Goal: Task Accomplishment & Management: Use online tool/utility

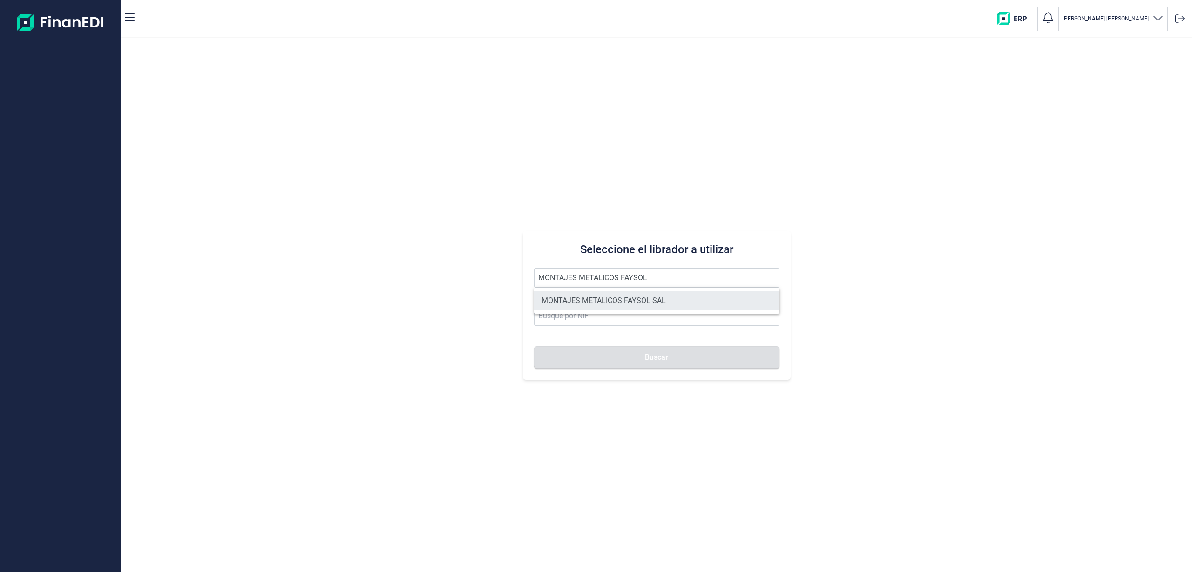
click at [643, 298] on li "MONTAJES METALICOS [PERSON_NAME]" at bounding box center [656, 300] width 245 height 19
type input "MONTAJES METALICOS [PERSON_NAME]"
type input "A21052774"
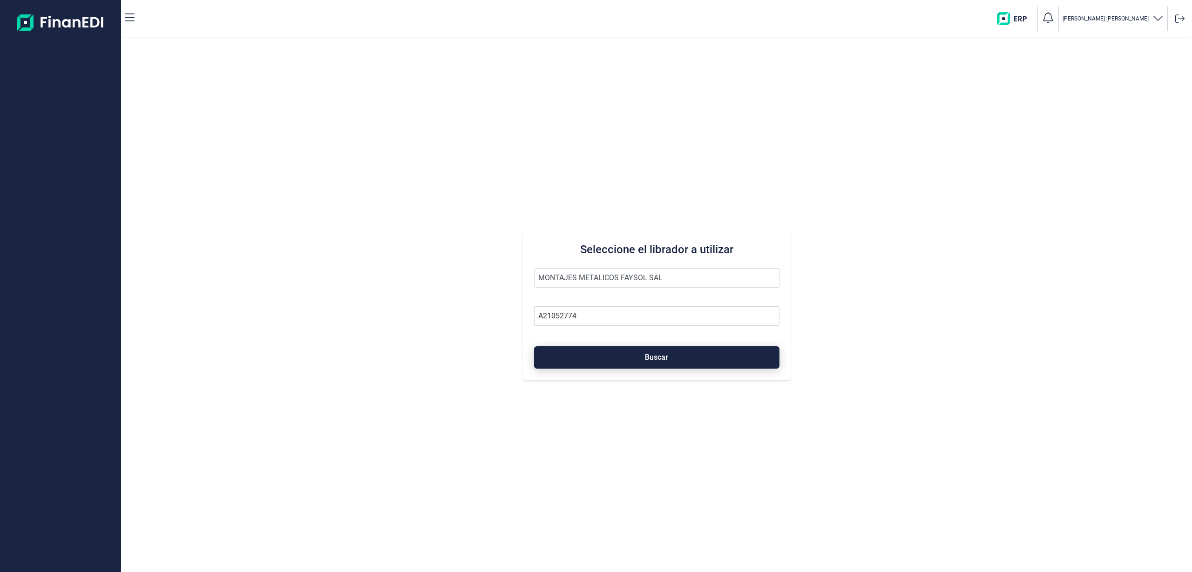
click at [646, 354] on span "Buscar" at bounding box center [656, 357] width 23 height 7
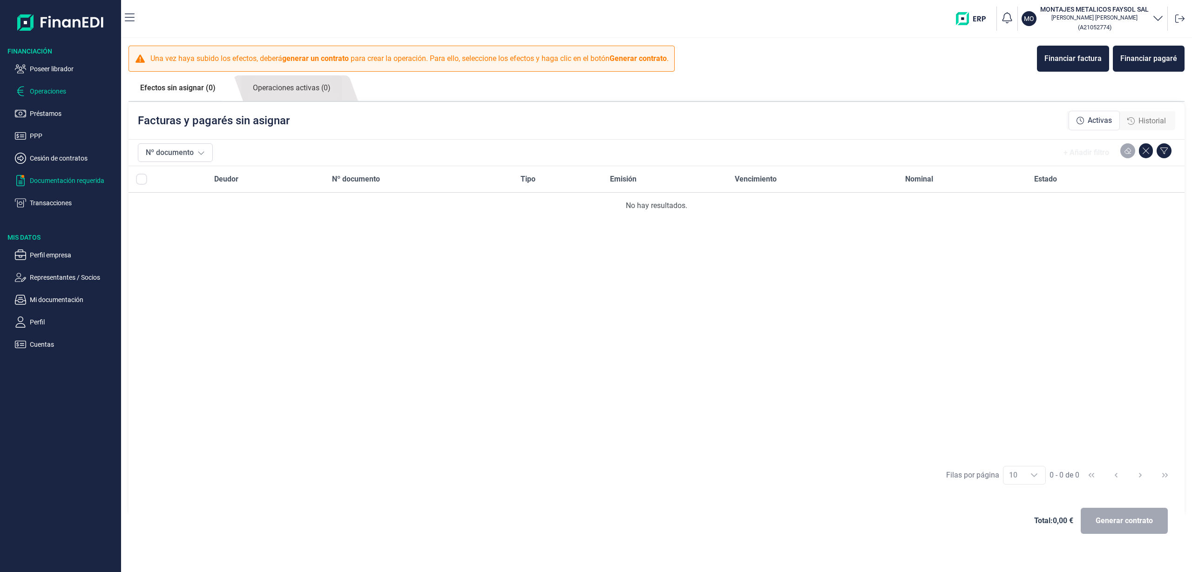
click at [63, 176] on p "Documentación requerida" at bounding box center [74, 180] width 88 height 11
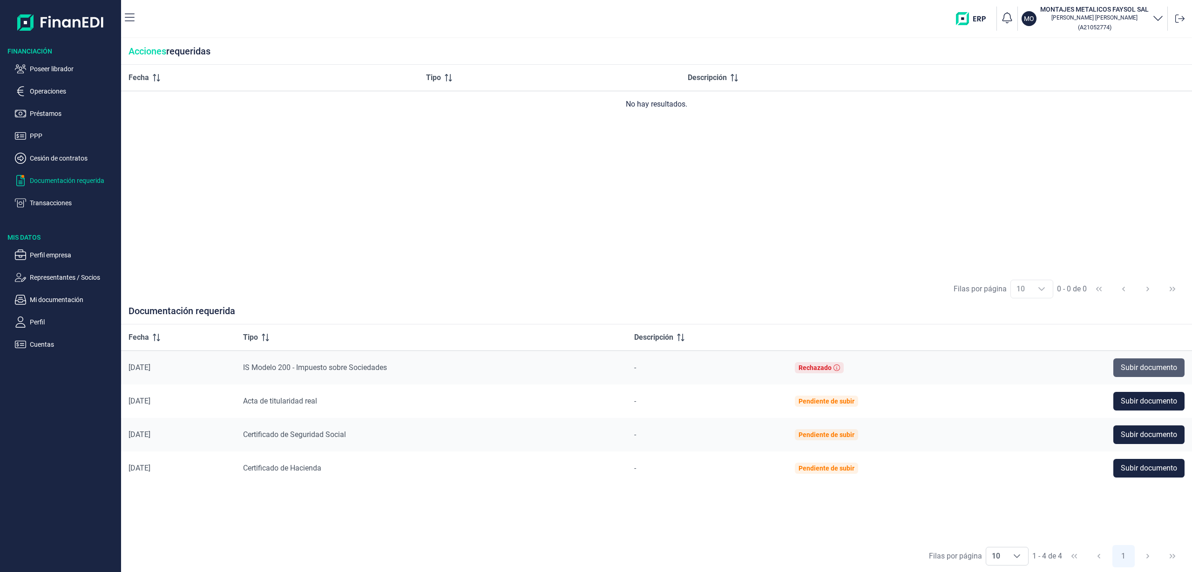
click at [1136, 361] on button "Subir documento" at bounding box center [1148, 367] width 71 height 19
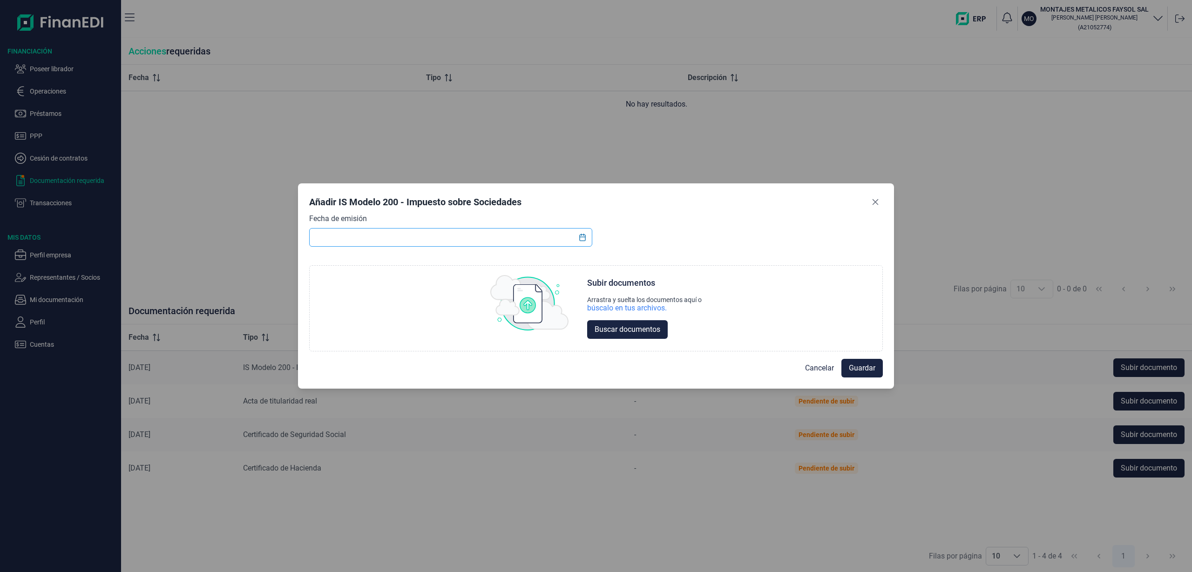
click at [573, 236] on input "text" at bounding box center [450, 237] width 283 height 19
click at [579, 236] on icon "Choose Date" at bounding box center [582, 237] width 7 height 7
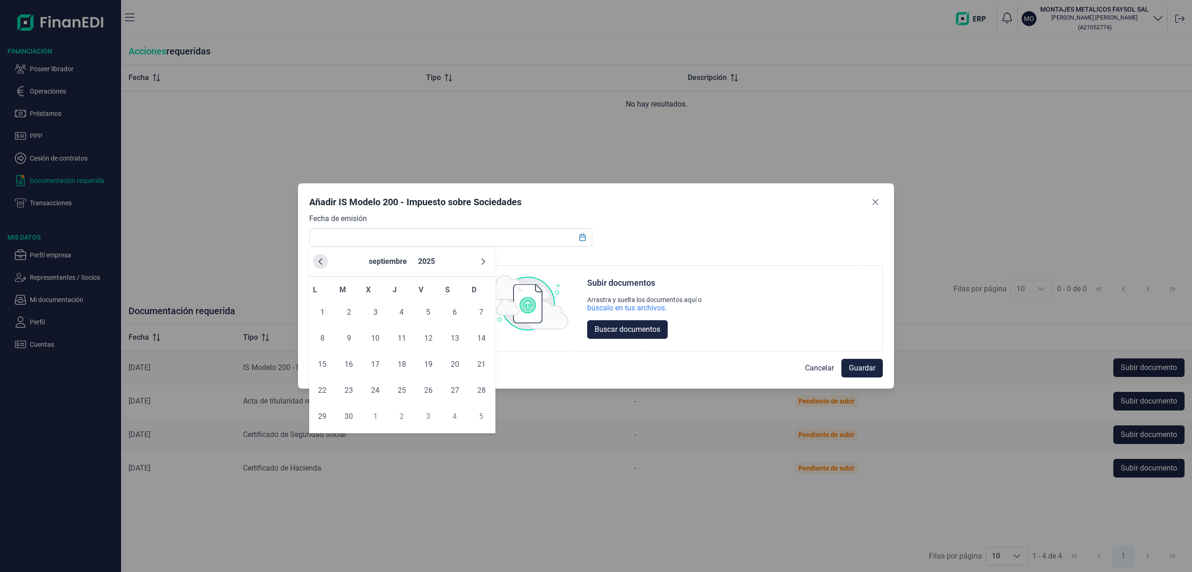
click at [319, 266] on button "Previous Month" at bounding box center [320, 261] width 15 height 15
click at [427, 396] on span "25" at bounding box center [428, 390] width 19 height 19
type input "25/07/2025"
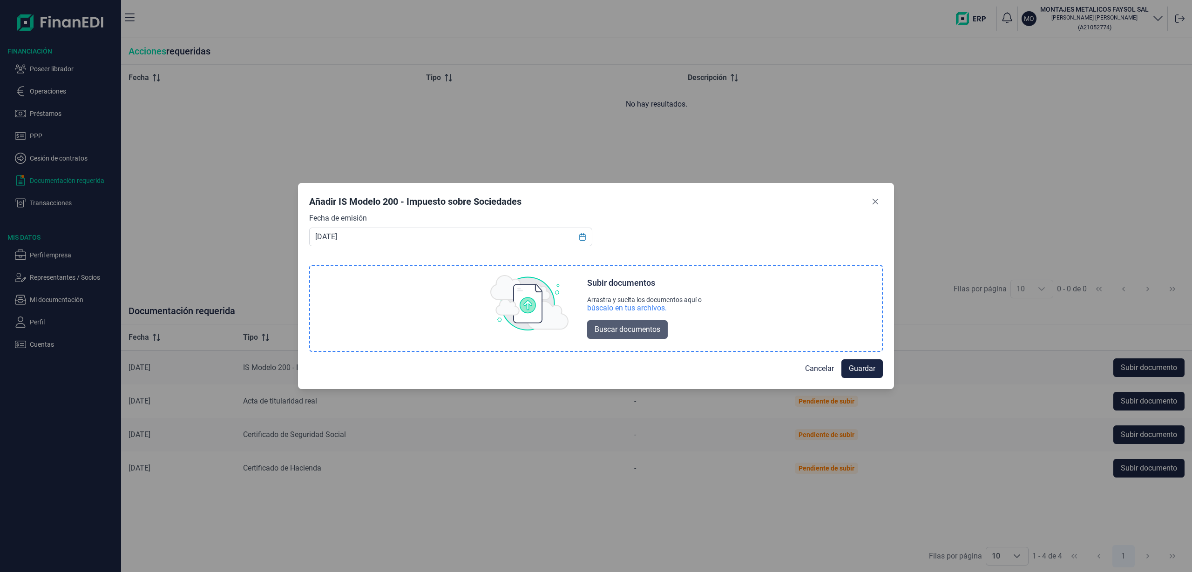
click at [612, 327] on span "Buscar documentos" at bounding box center [627, 329] width 66 height 11
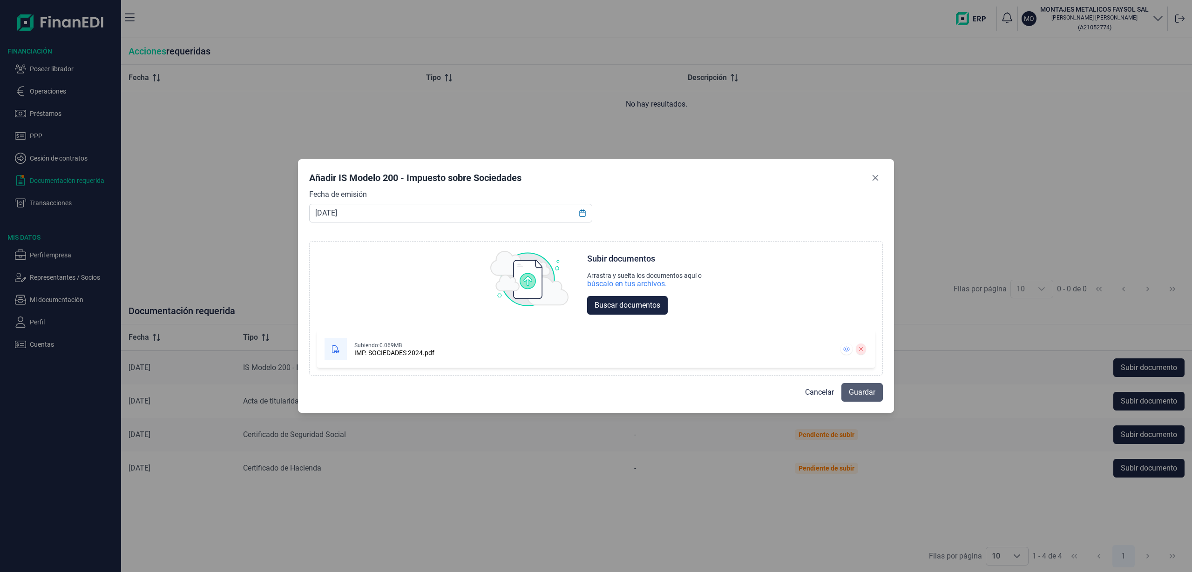
click at [867, 391] on span "Guardar" at bounding box center [862, 392] width 27 height 11
click at [781, 215] on div "Fecha de emisión 25/07/2025 Choose Subir documentos Arrastra y suelta los docum…" at bounding box center [595, 282] width 573 height 187
click at [852, 399] on button "Guardar" at bounding box center [861, 392] width 41 height 19
click at [876, 176] on icon "Close" at bounding box center [875, 178] width 6 height 6
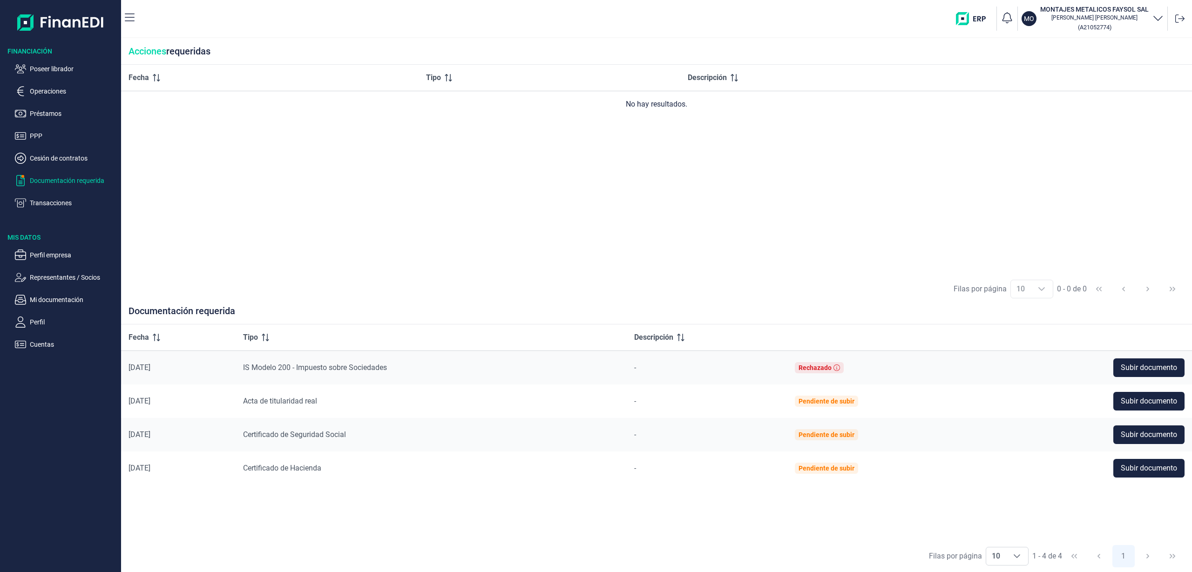
click at [477, 237] on div "Fecha Tipo Descripción No hay resultados." at bounding box center [656, 169] width 1071 height 209
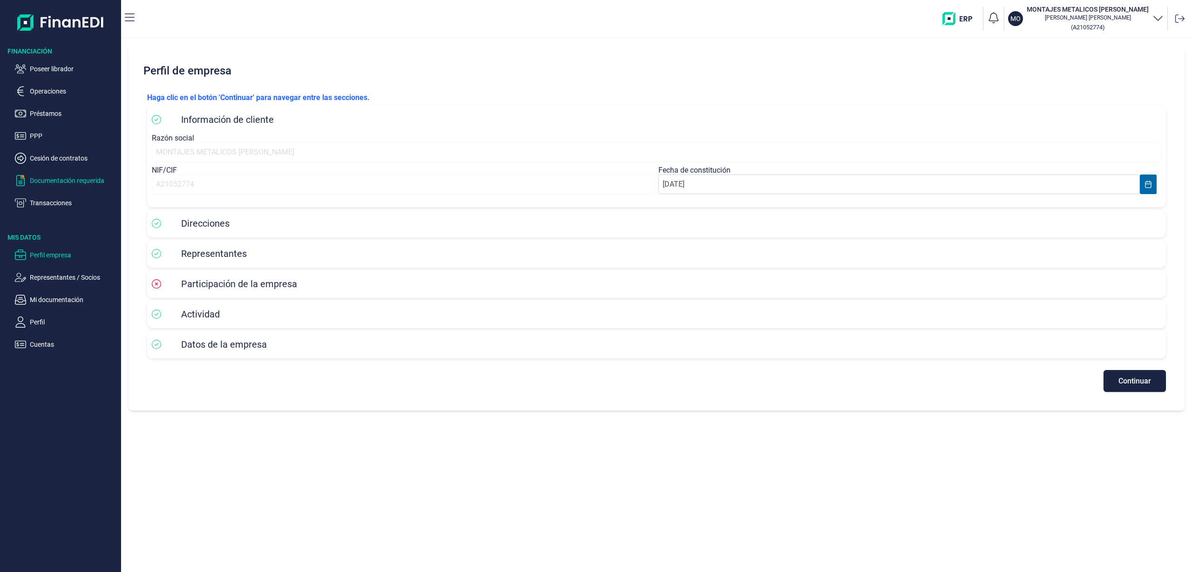
click at [70, 175] on p "Documentación requerida" at bounding box center [74, 180] width 88 height 11
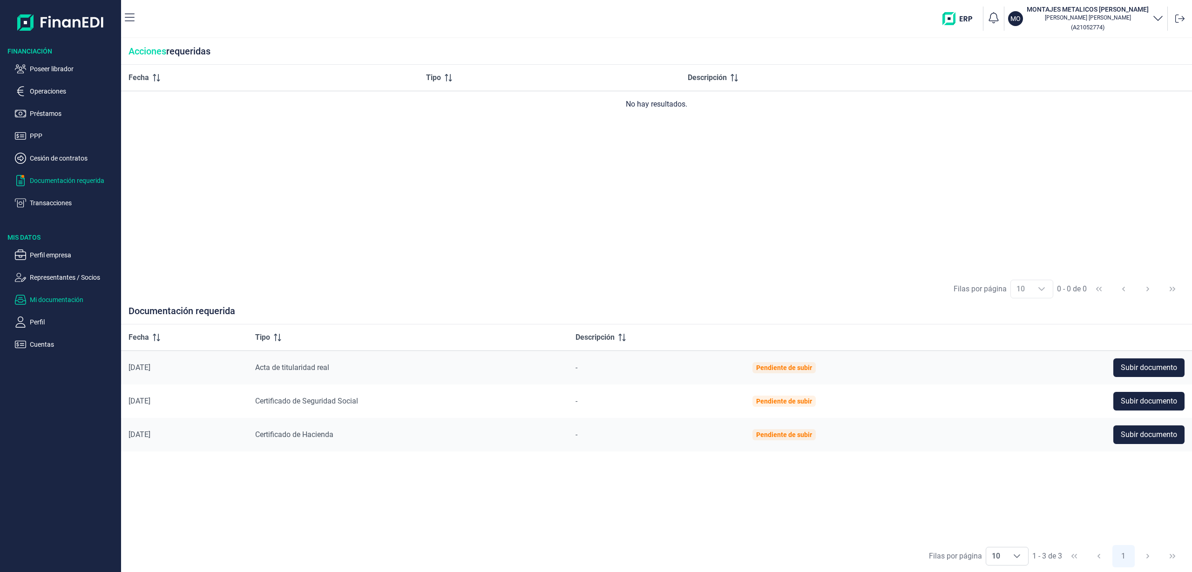
click at [67, 302] on p "Mi documentación" at bounding box center [74, 299] width 88 height 11
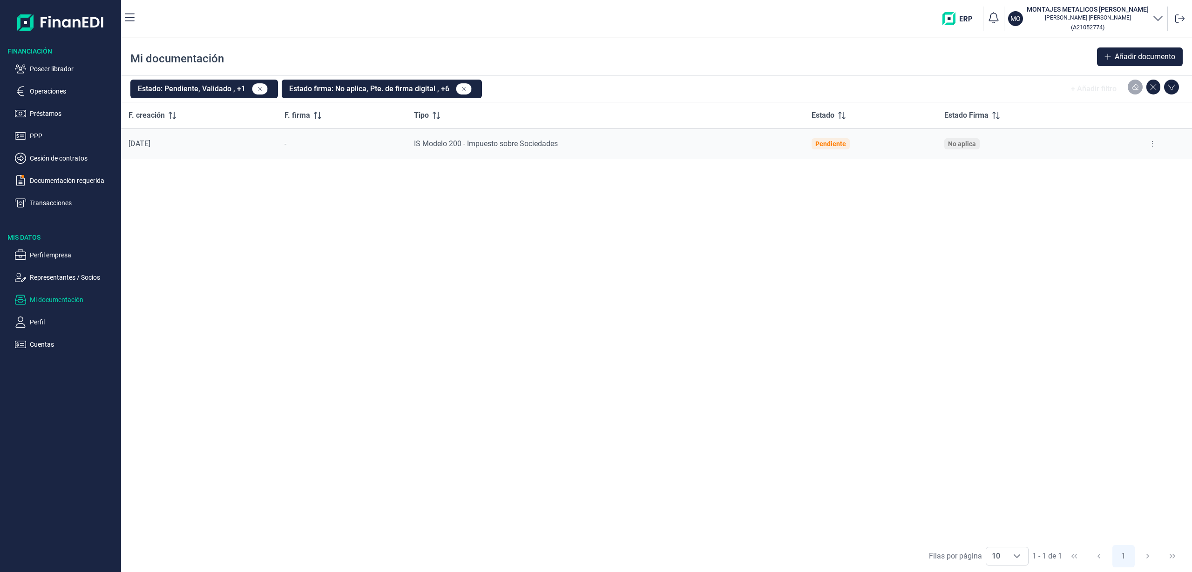
click at [1158, 140] on button at bounding box center [1152, 143] width 17 height 15
click at [1124, 162] on li "Ver documento" at bounding box center [1107, 167] width 106 height 17
click at [1075, 166] on span "Ver documento" at bounding box center [1094, 166] width 44 height 9
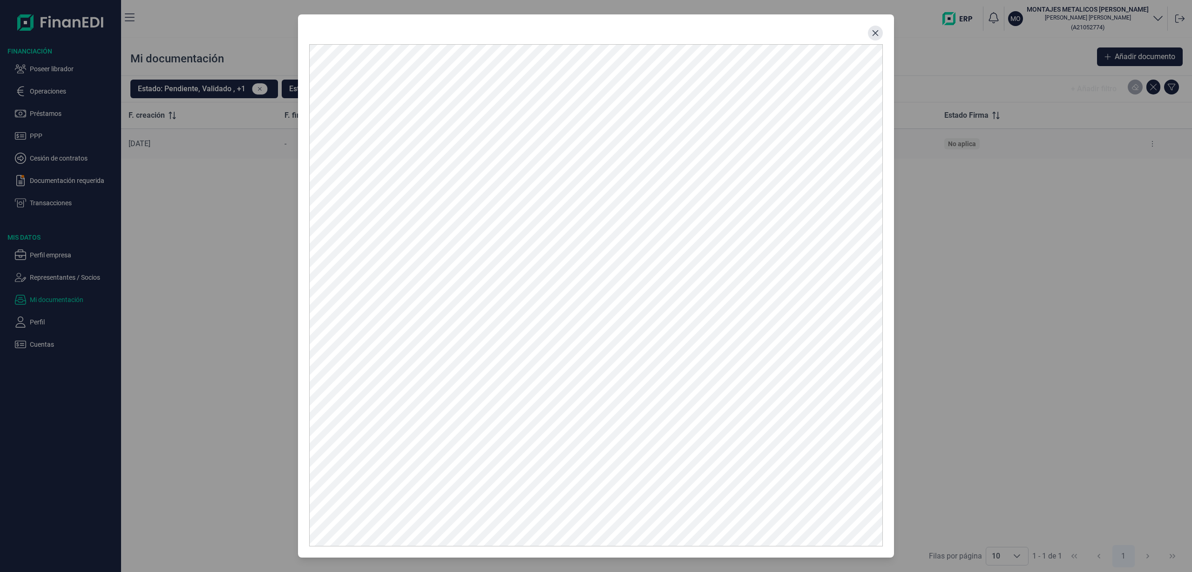
click at [873, 35] on icon "Close" at bounding box center [874, 32] width 7 height 7
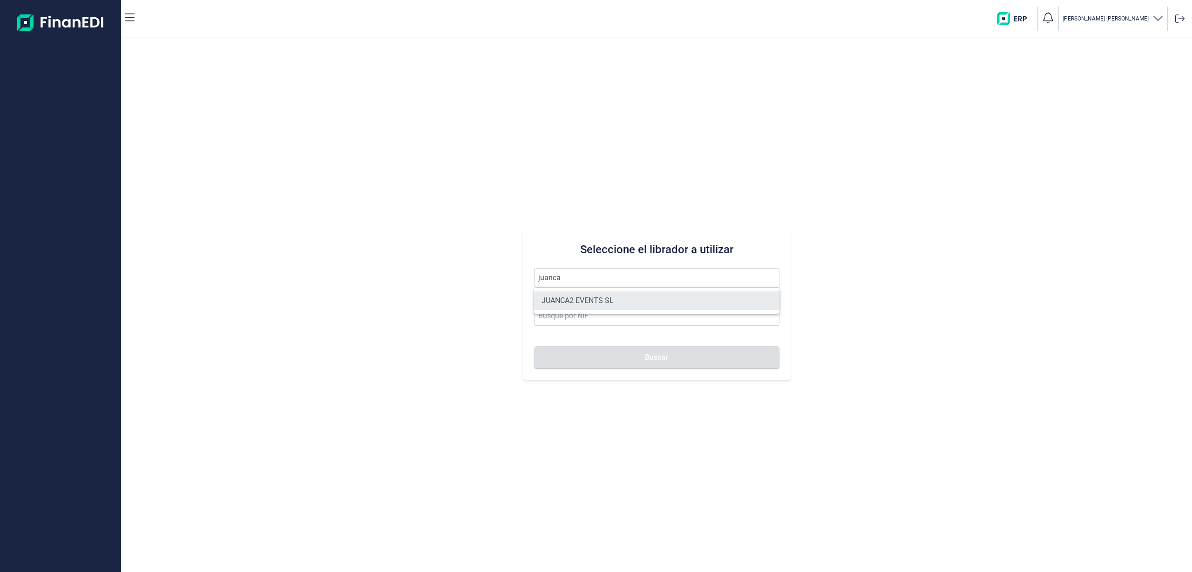
click at [727, 308] on li "JUANCA2 EVENTS SL" at bounding box center [656, 300] width 245 height 19
type input "JUANCA2 EVENTS SL"
type input "B90421199"
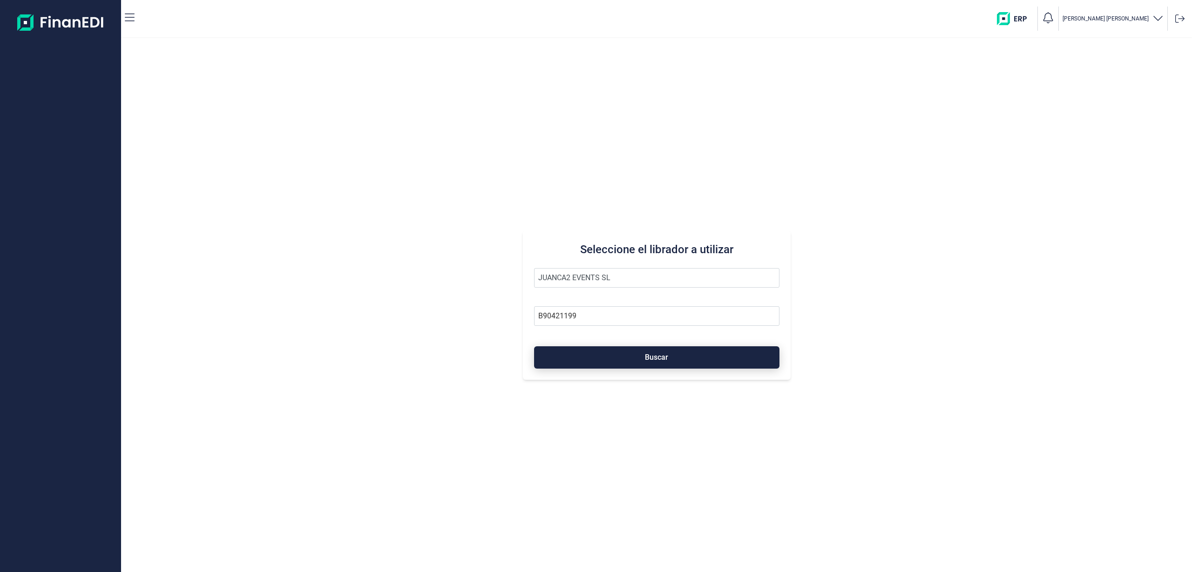
click at [696, 360] on button "Buscar" at bounding box center [656, 357] width 245 height 22
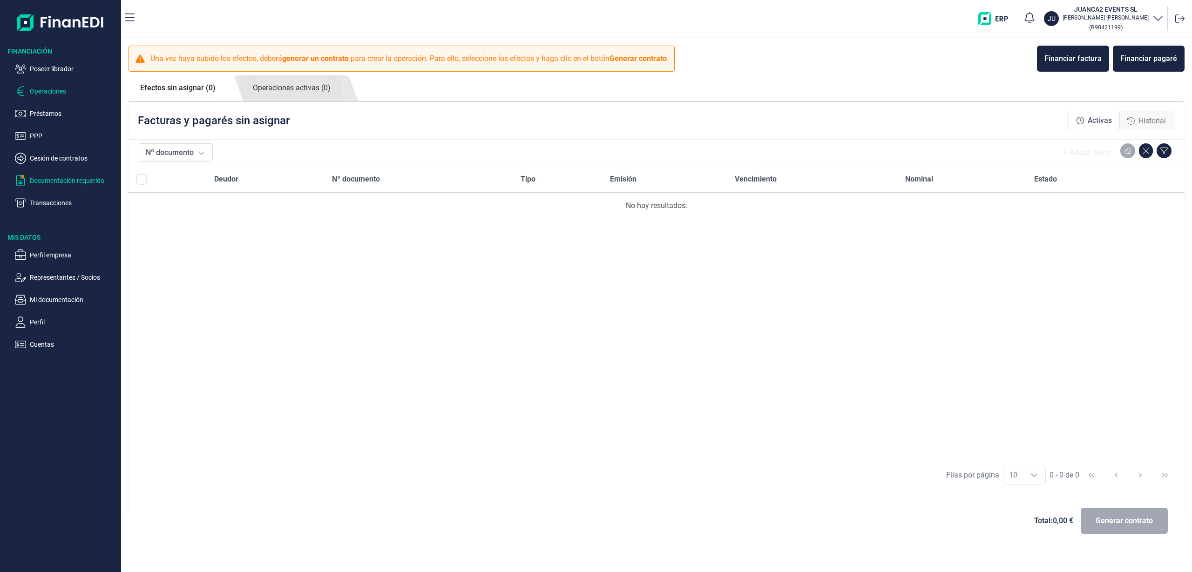
click at [60, 177] on p "Documentación requerida" at bounding box center [74, 180] width 88 height 11
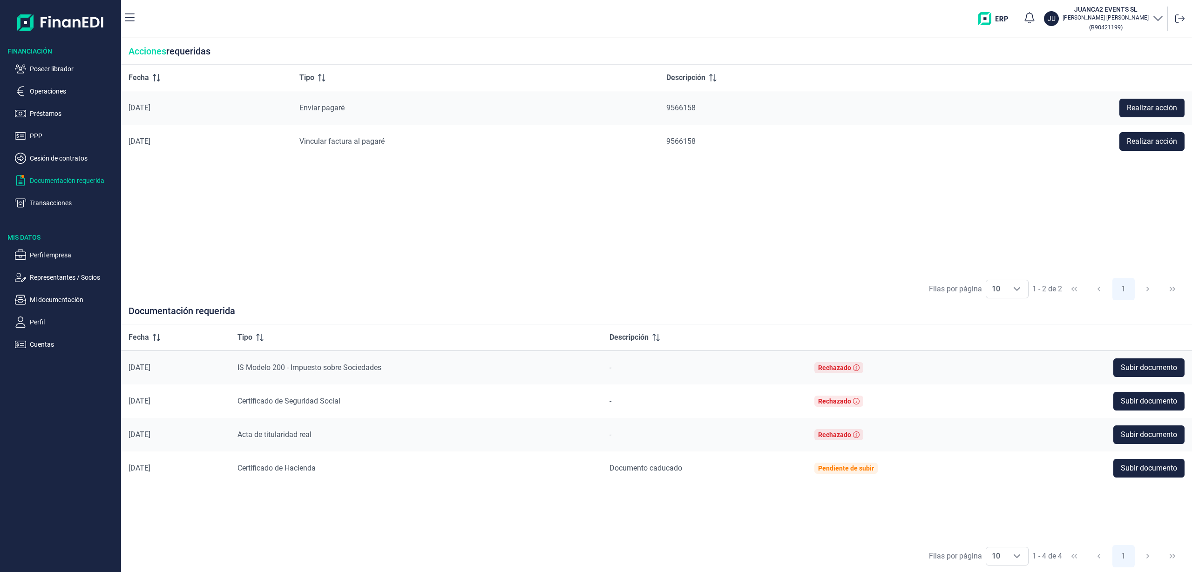
click at [485, 215] on div "Fecha Tipo Descripción 04/09/2025 Enviar pagaré 9566158 Realizar acción 04/09/2…" at bounding box center [656, 169] width 1071 height 209
click at [1023, 285] on div "10 10 10" at bounding box center [1006, 289] width 43 height 19
click at [998, 333] on li "5" at bounding box center [1006, 332] width 43 height 22
type input "5"
click at [609, 223] on div "Fecha Tipo Descripción 04/09/2025 Enviar pagaré 9566158 Realizar acción 04/09/2…" at bounding box center [656, 169] width 1071 height 209
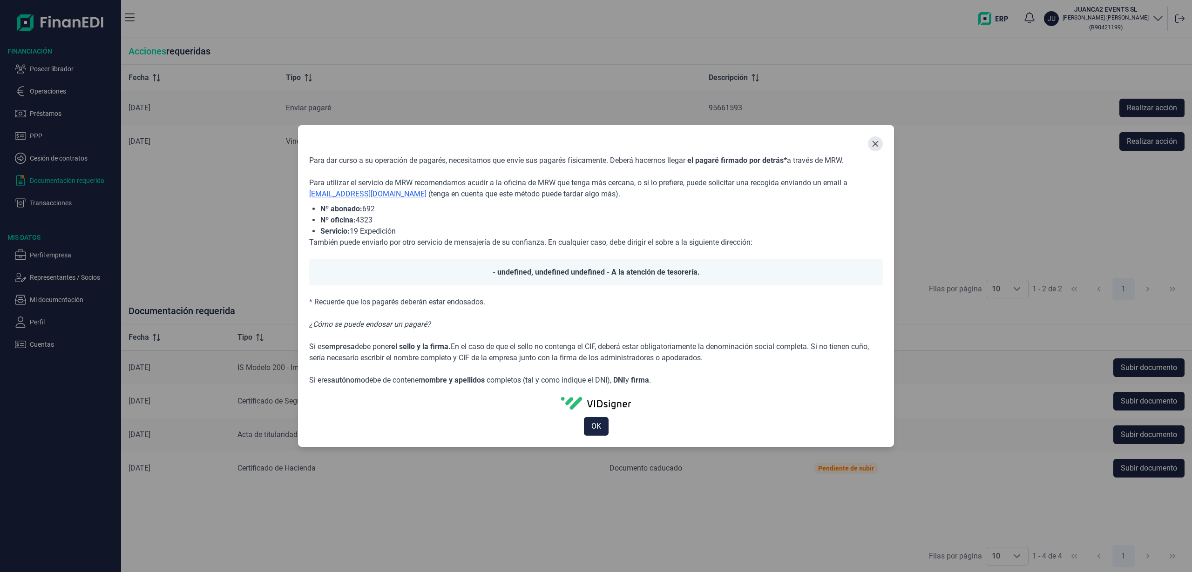
click at [876, 137] on button "Close" at bounding box center [875, 143] width 15 height 15
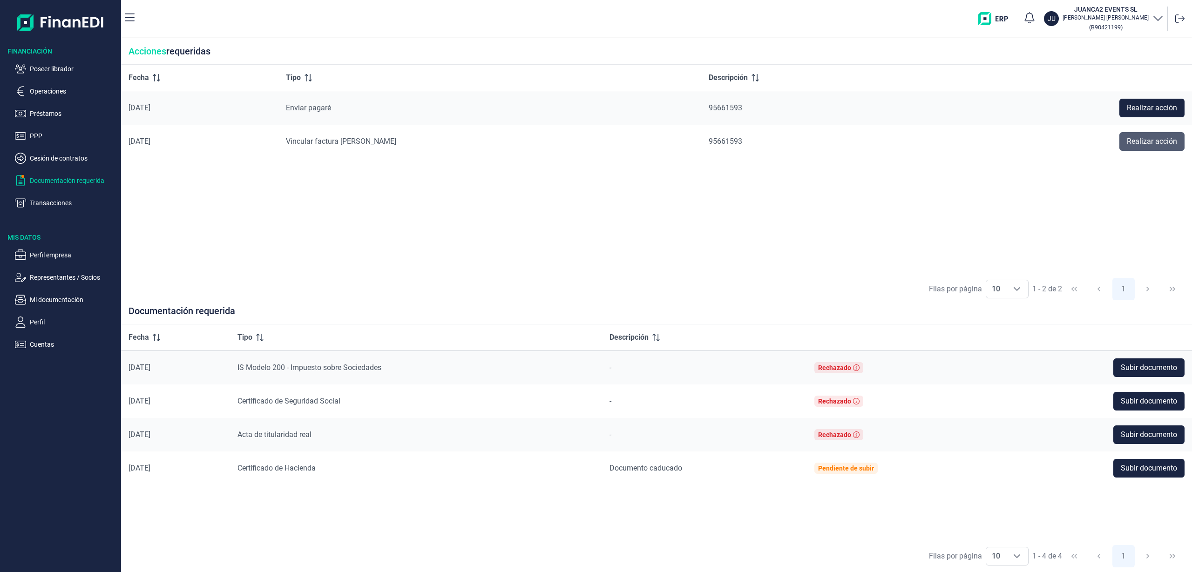
click at [1127, 142] on span "Realizar acción" at bounding box center [1151, 141] width 50 height 11
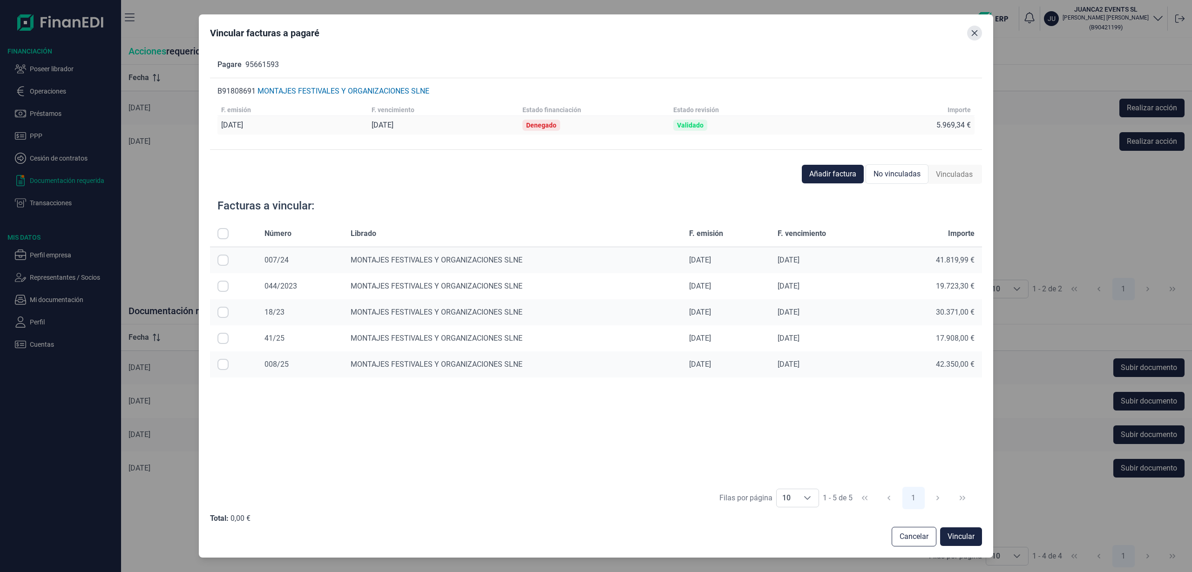
click at [968, 33] on button "Close" at bounding box center [974, 33] width 15 height 15
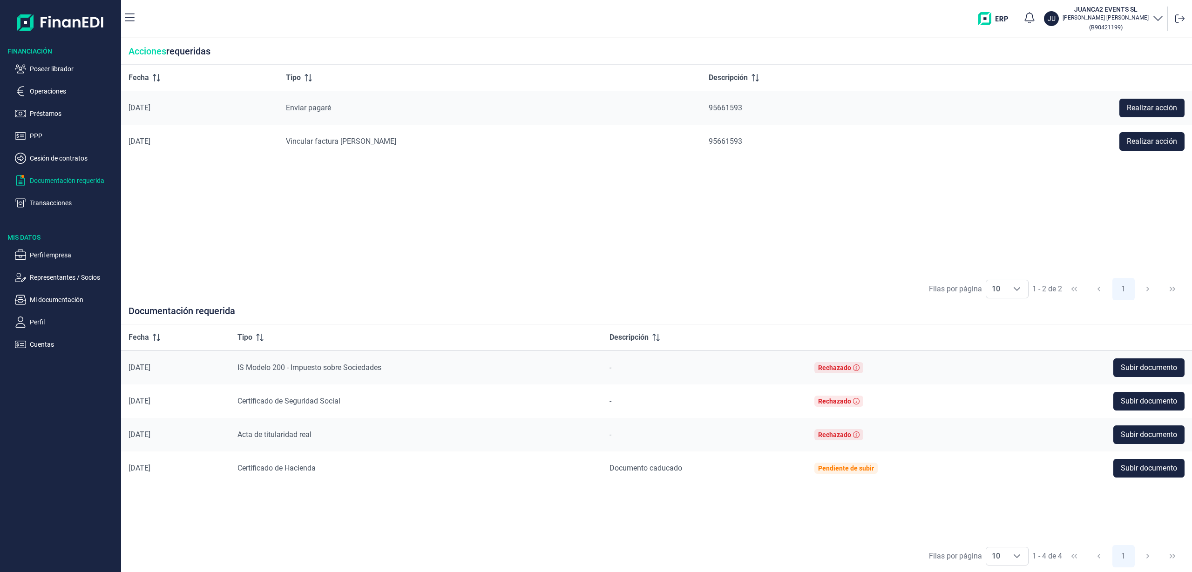
click at [634, 221] on div "Fecha Tipo Descripción [DATE] Enviar [PERSON_NAME] 95661593 Realizar acción [DA…" at bounding box center [656, 169] width 1071 height 209
